Goal: Information Seeking & Learning: Learn about a topic

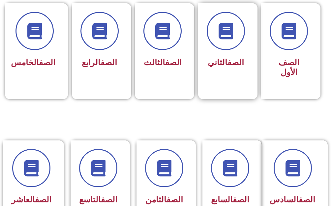
scroll to position [198, 0]
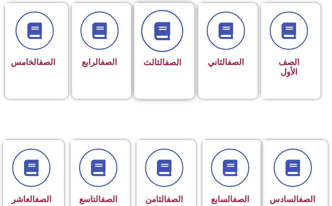
click at [171, 32] on icon at bounding box center [162, 31] width 18 height 18
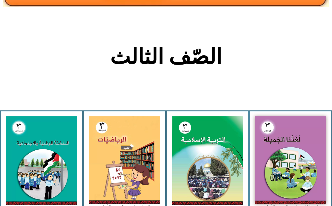
scroll to position [132, 0]
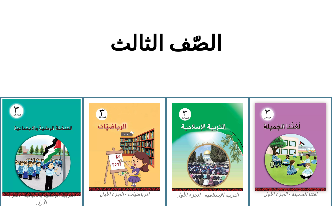
click at [32, 153] on img at bounding box center [41, 148] width 78 height 98
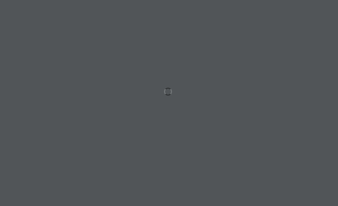
scroll to position [0, 20]
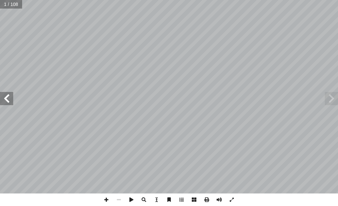
click at [8, 100] on span at bounding box center [6, 98] width 13 height 13
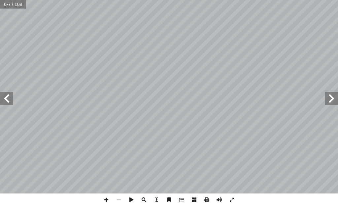
click at [8, 100] on span at bounding box center [6, 98] width 13 height 13
click at [10, 103] on span at bounding box center [6, 98] width 13 height 13
click at [6, 100] on span at bounding box center [6, 98] width 13 height 13
click at [331, 104] on span at bounding box center [330, 98] width 13 height 13
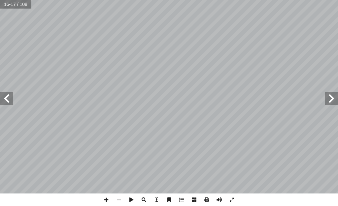
click at [8, 102] on span at bounding box center [6, 98] width 13 height 13
click at [8, 103] on span at bounding box center [6, 98] width 13 height 13
click at [329, 104] on span at bounding box center [330, 98] width 13 height 13
click at [105, 200] on span at bounding box center [106, 199] width 13 height 13
